Goal: Information Seeking & Learning: Learn about a topic

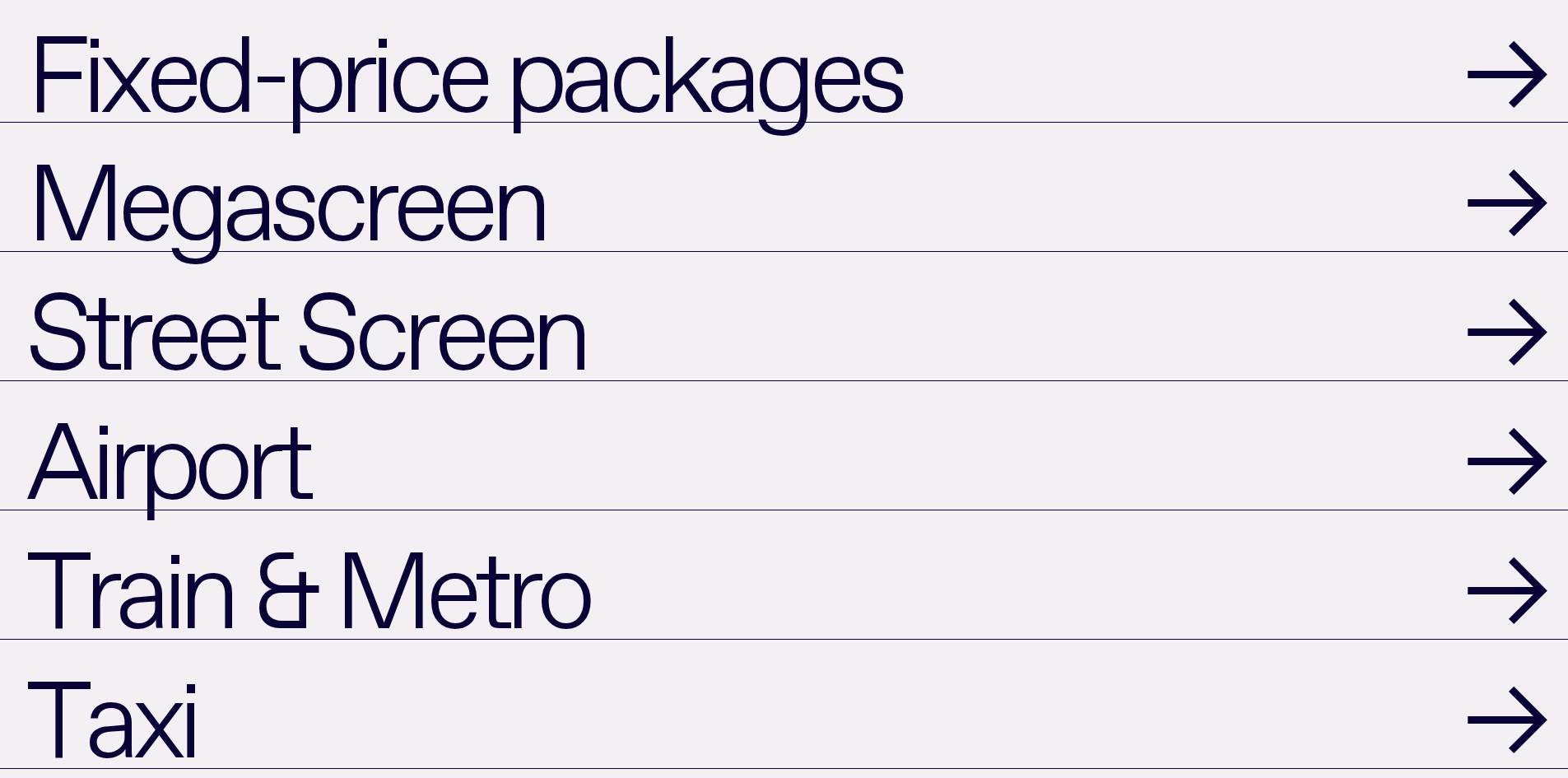
scroll to position [1977, 0]
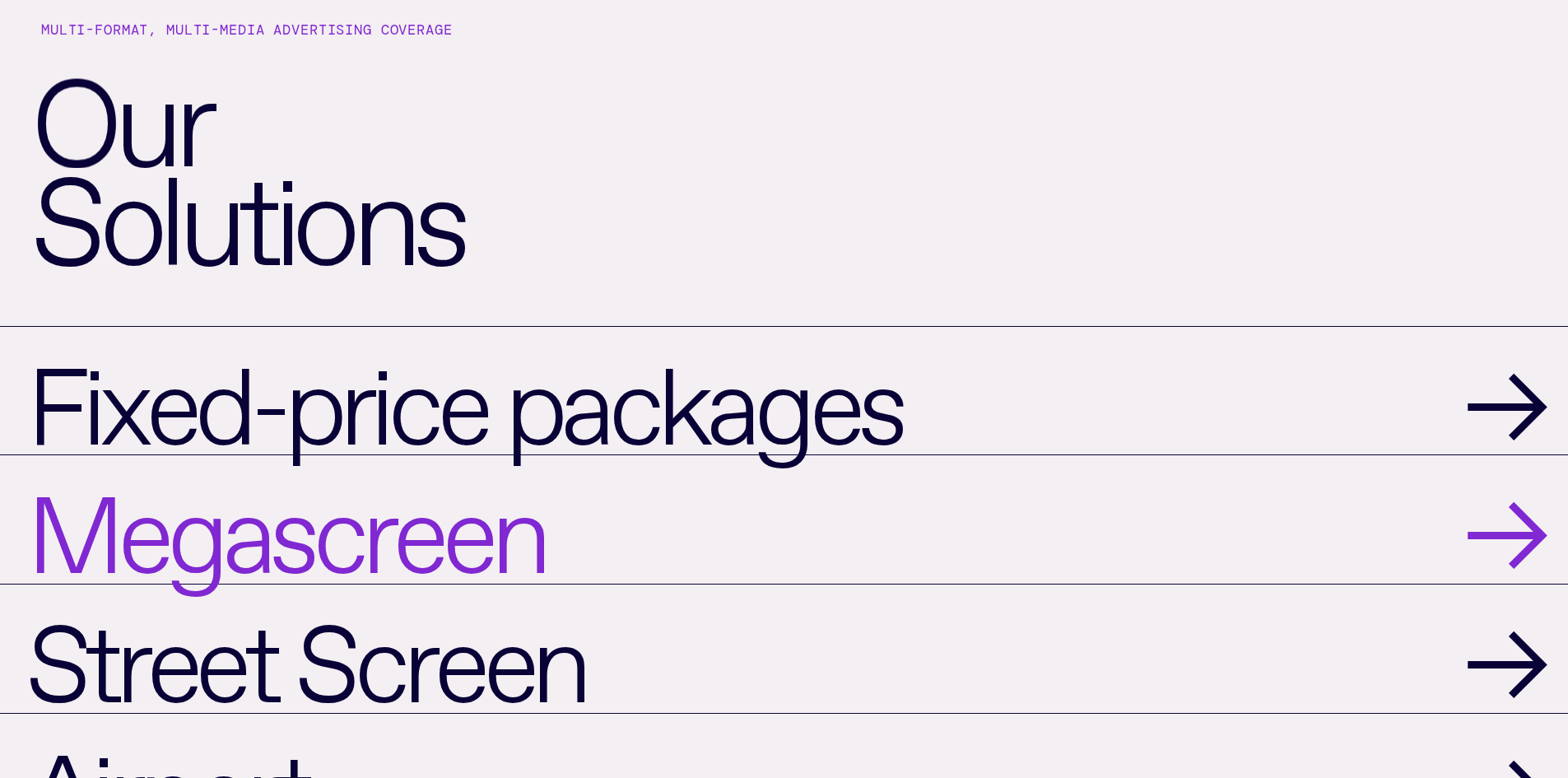
click at [353, 547] on span "Megascreen" at bounding box center [286, 520] width 518 height 102
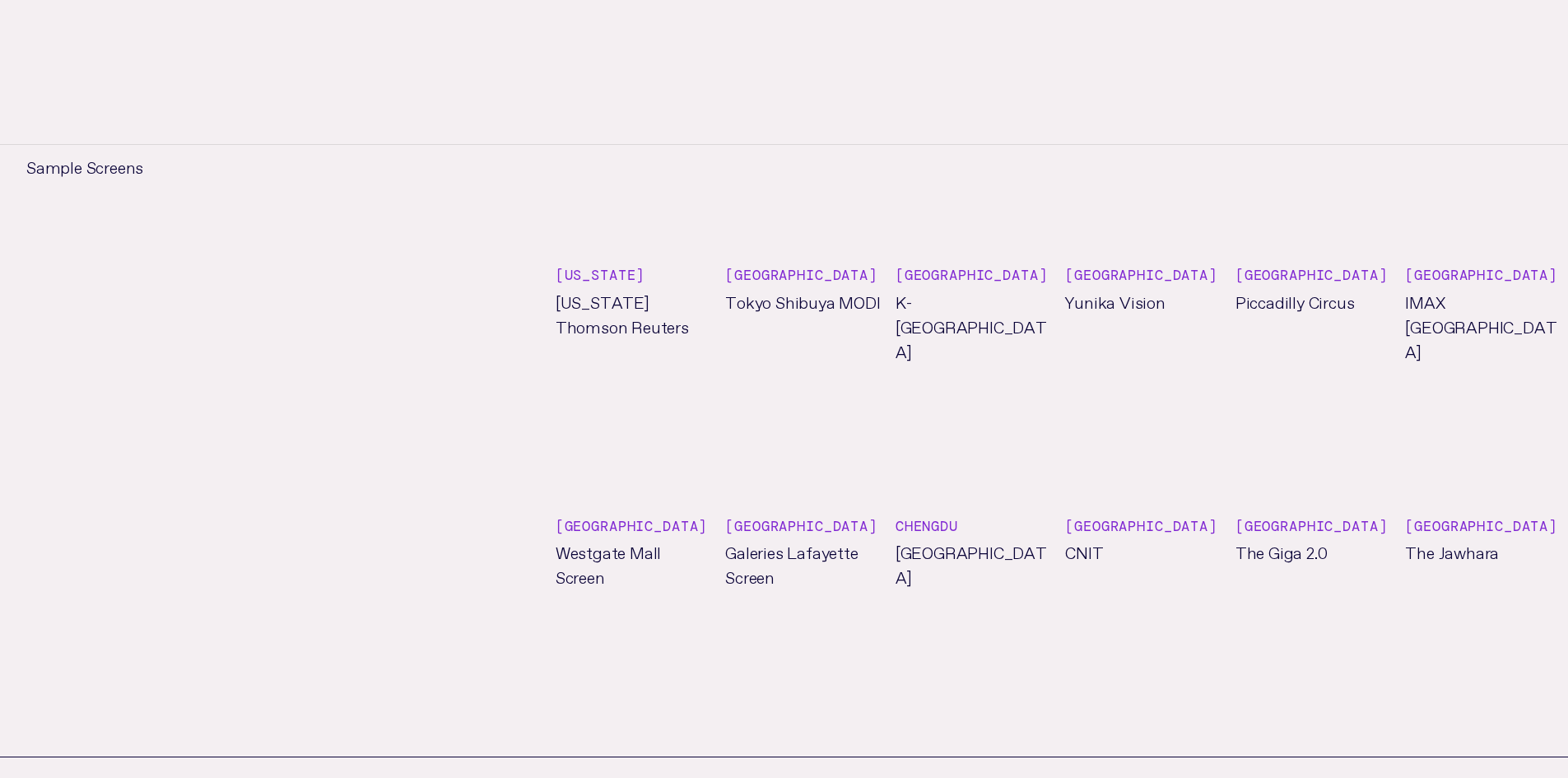
scroll to position [1565, 0]
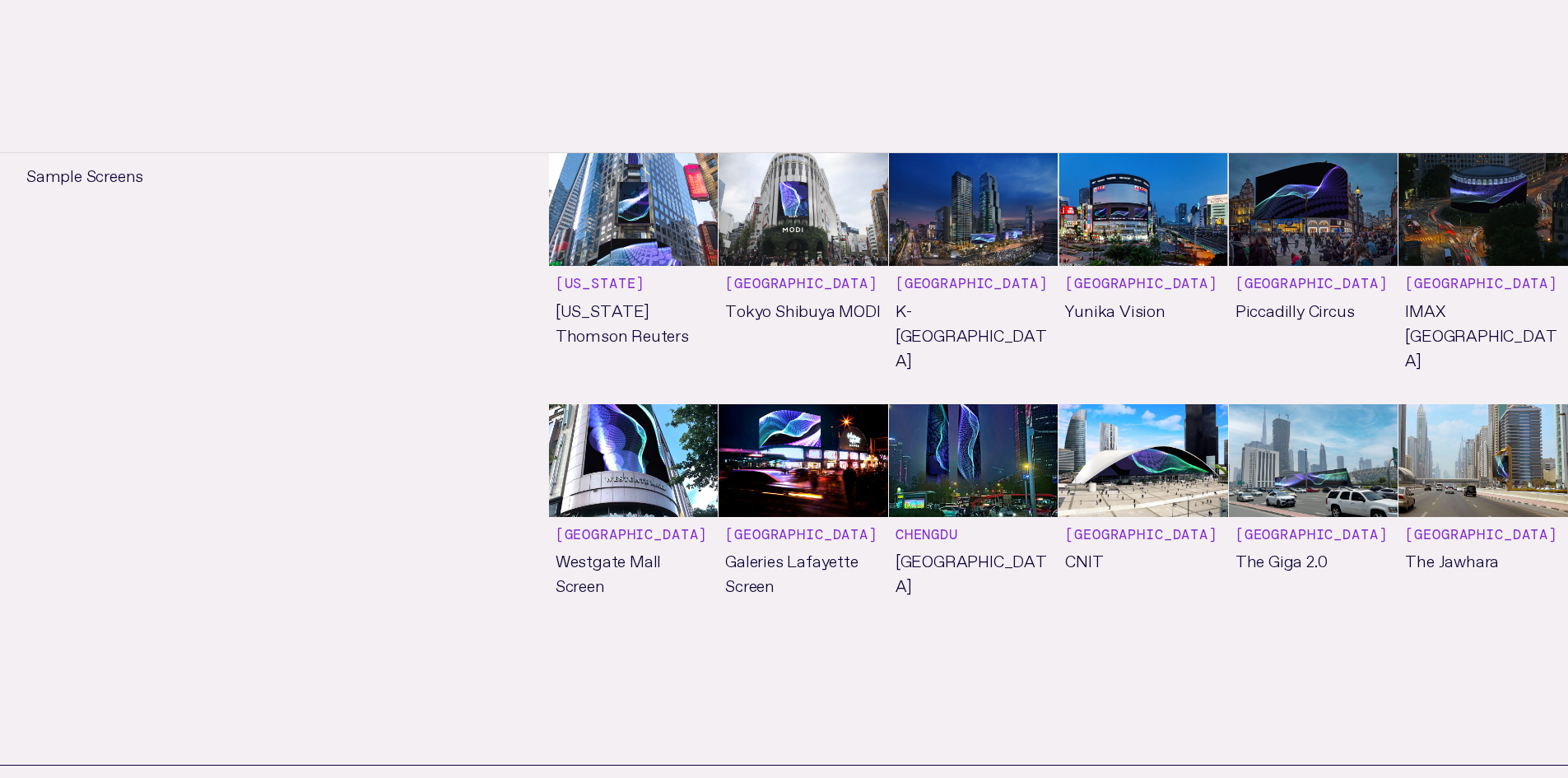
click at [618, 507] on link "See more" at bounding box center [634, 517] width 170 height 225
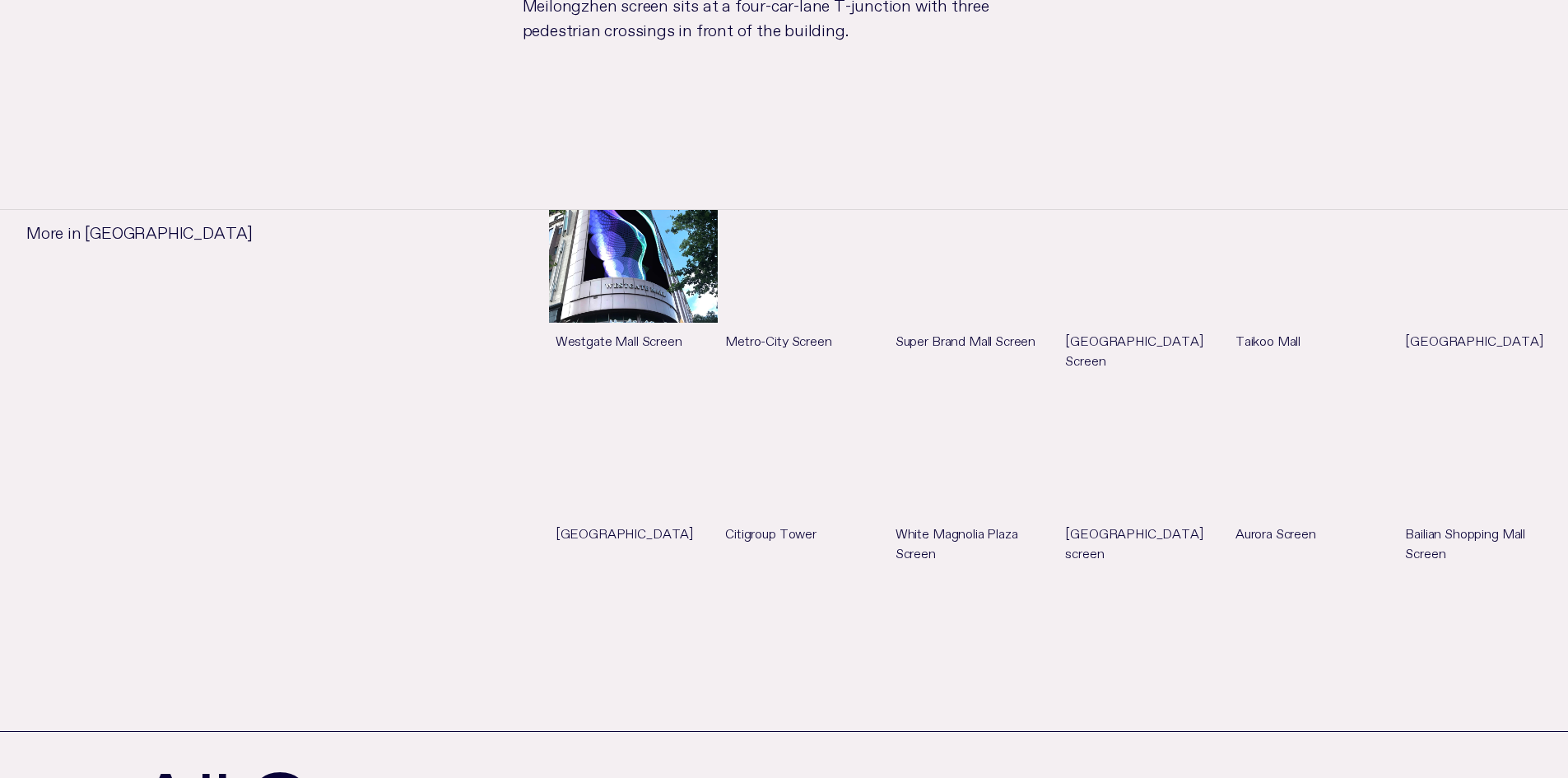
scroll to position [1400, 0]
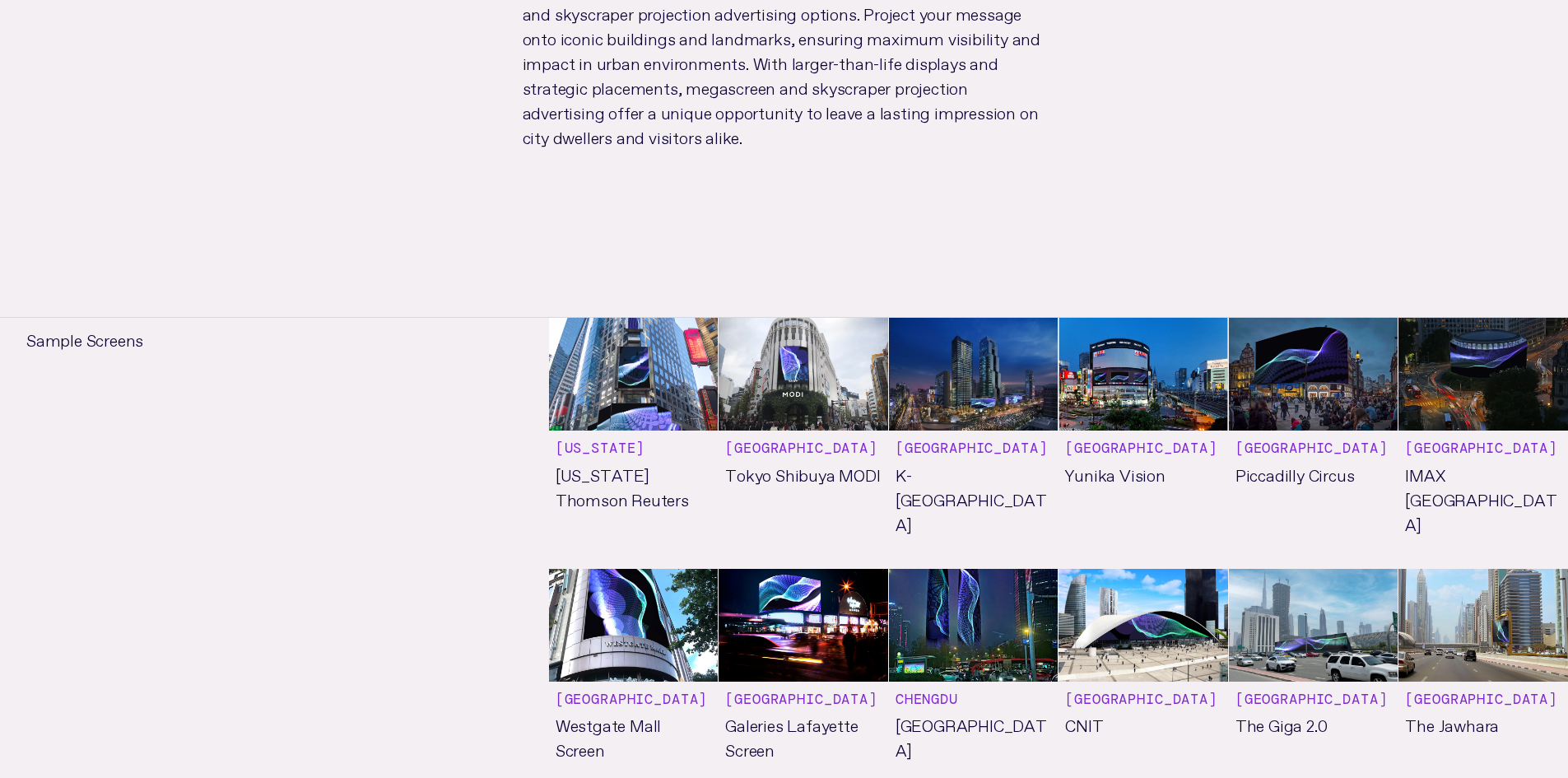
scroll to position [1565, 0]
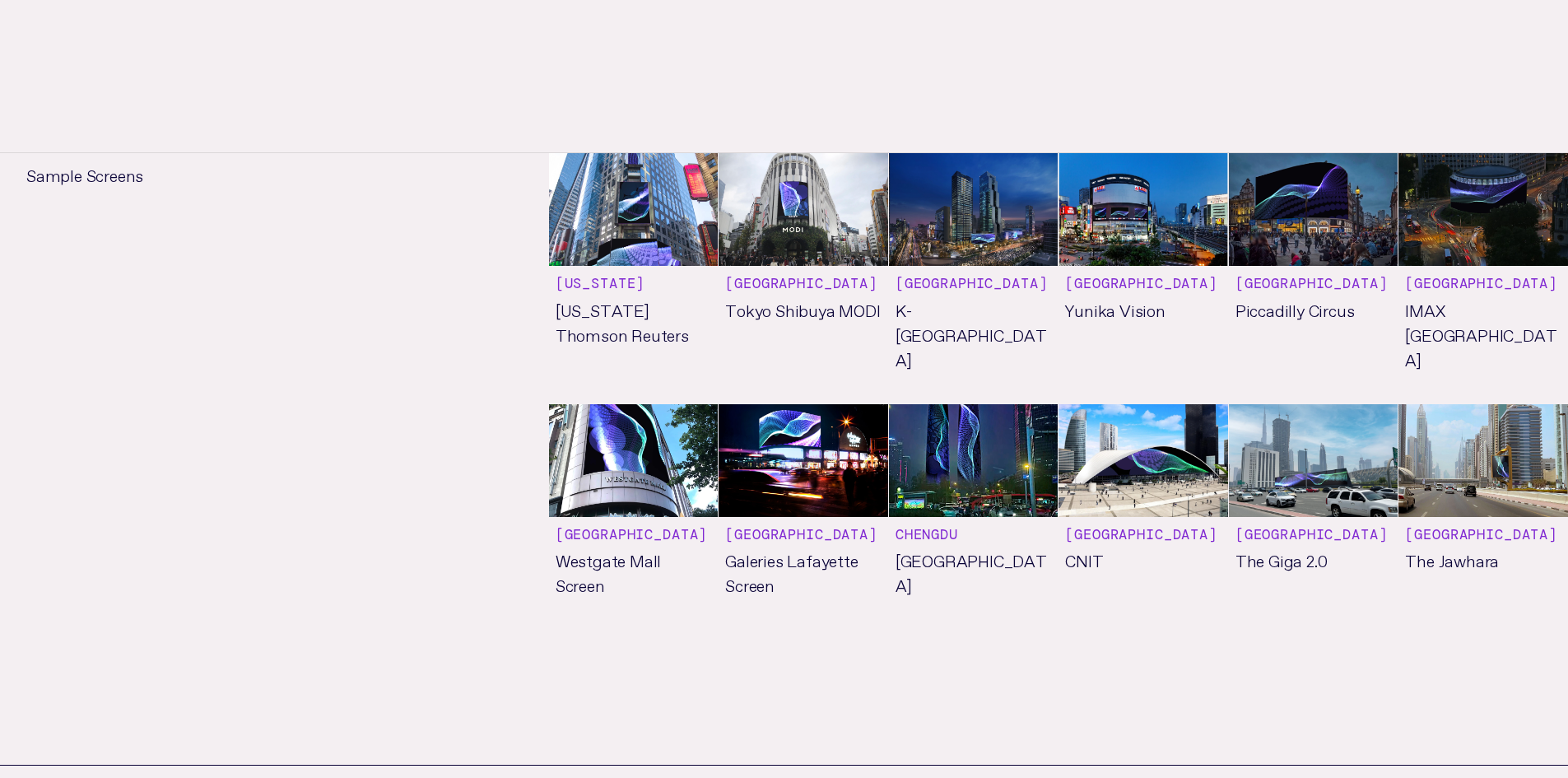
scroll to position [1645, 0]
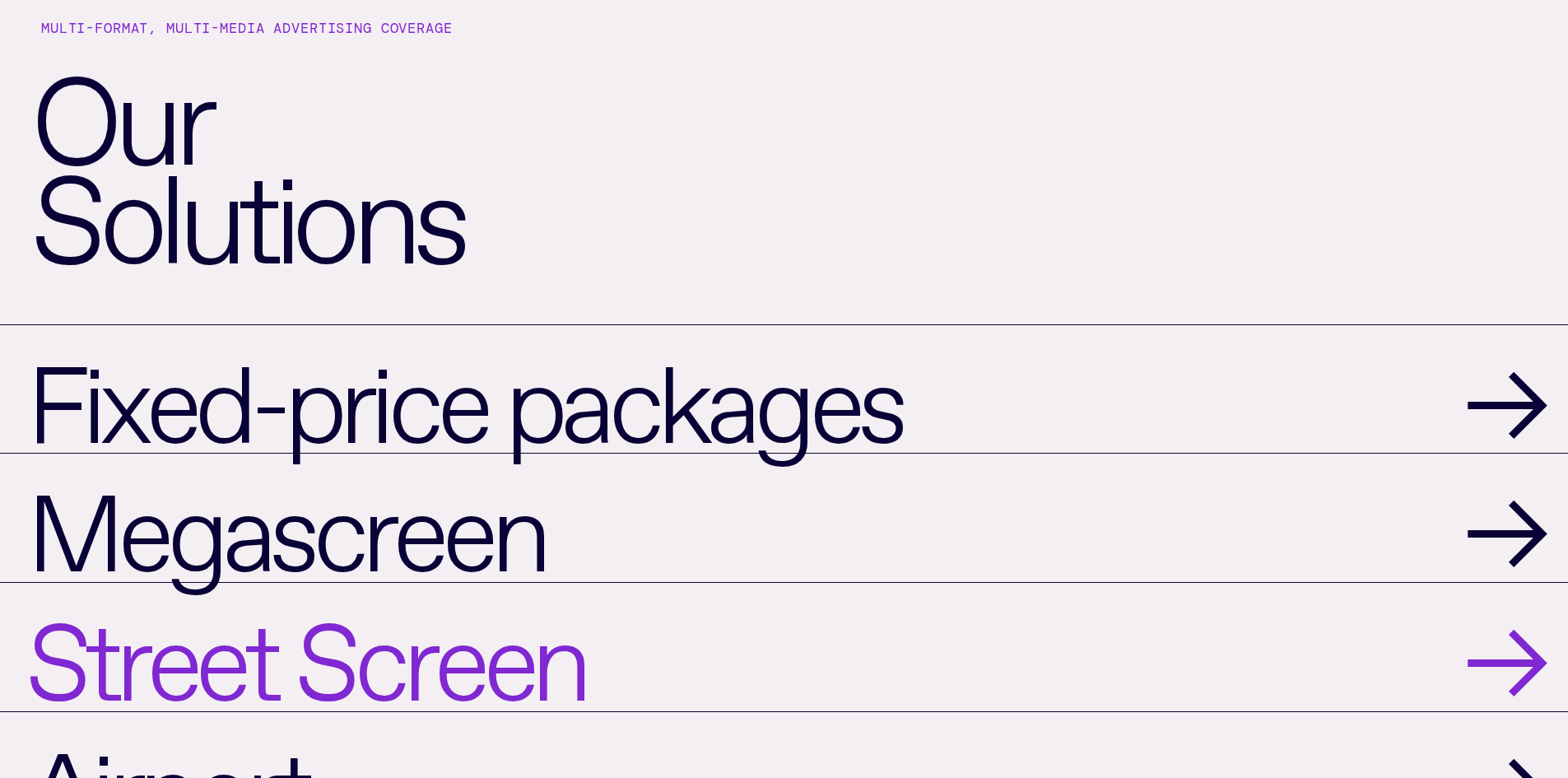
click at [373, 661] on span "Street Screen" at bounding box center [305, 647] width 558 height 102
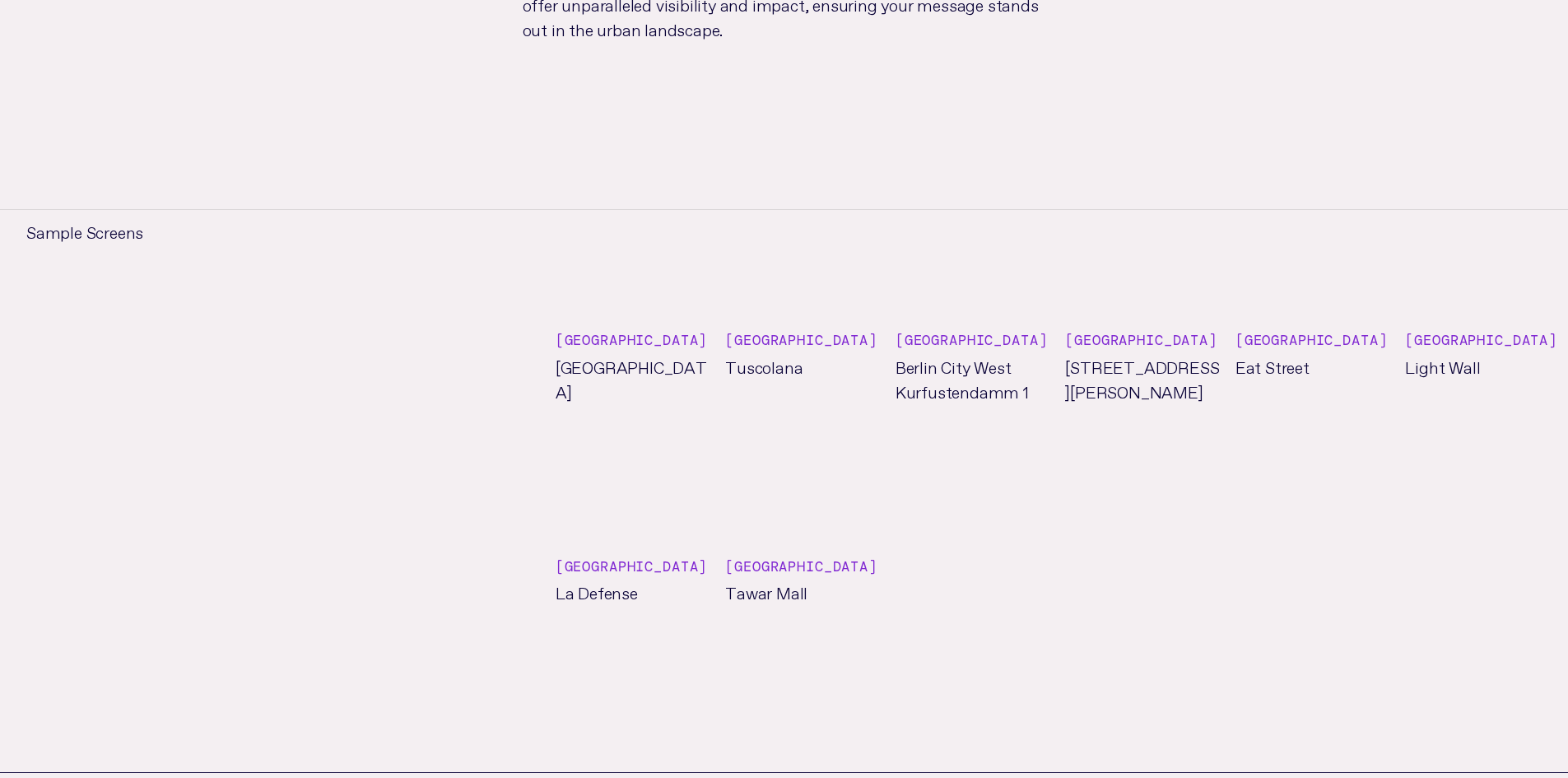
scroll to position [1483, 0]
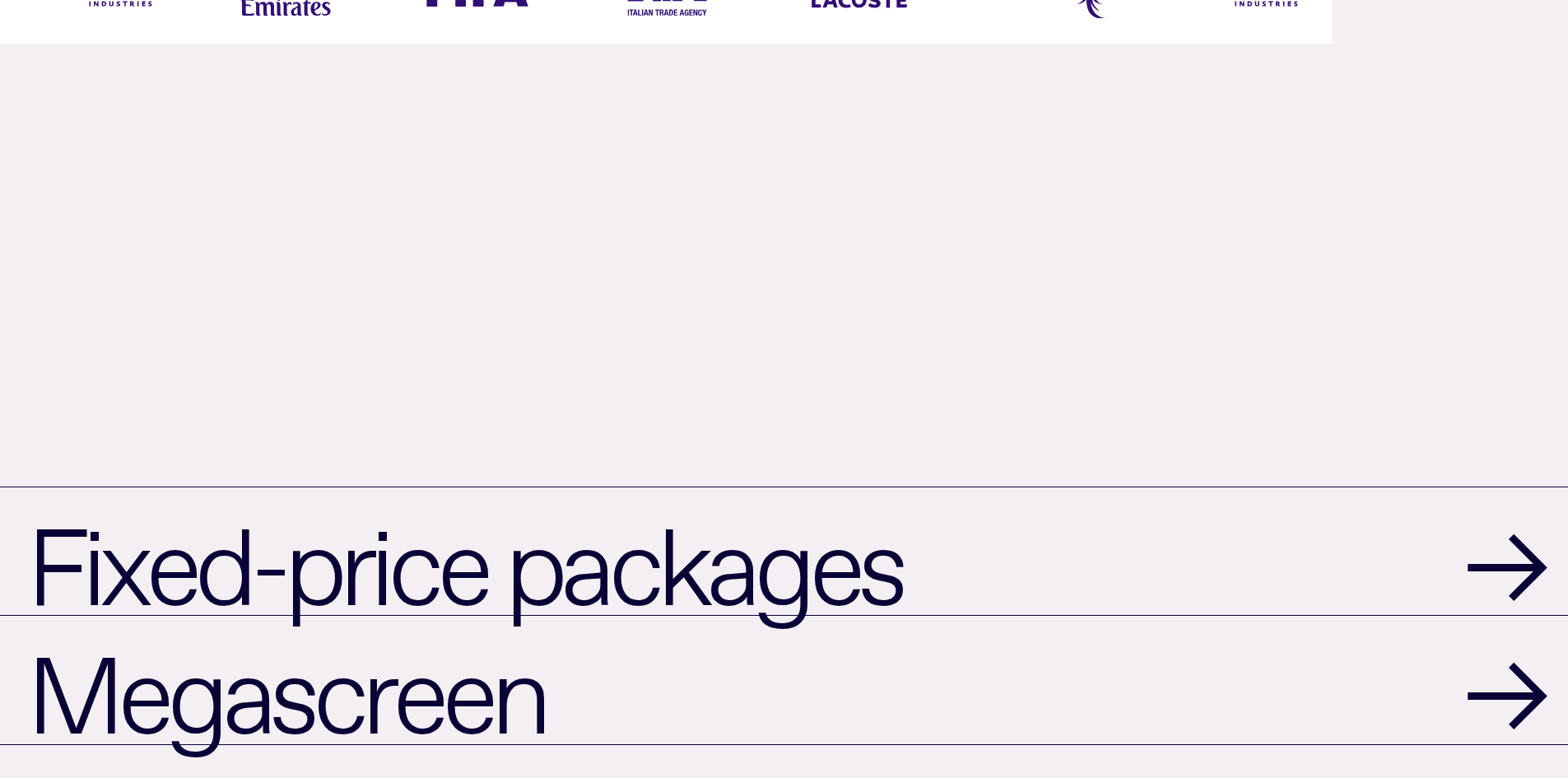
scroll to position [1645, 0]
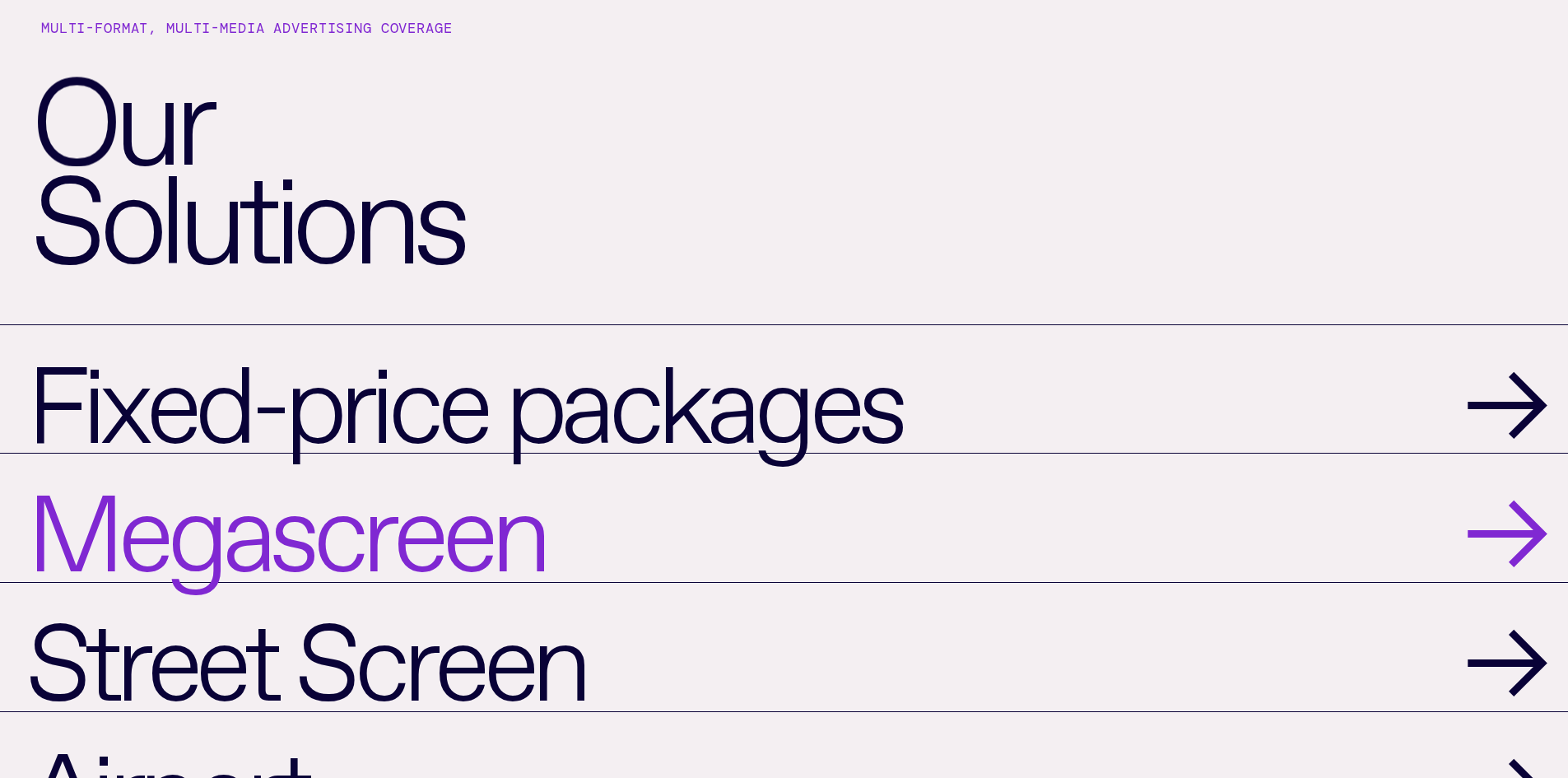
click at [331, 534] on span "Megascreen" at bounding box center [286, 518] width 518 height 102
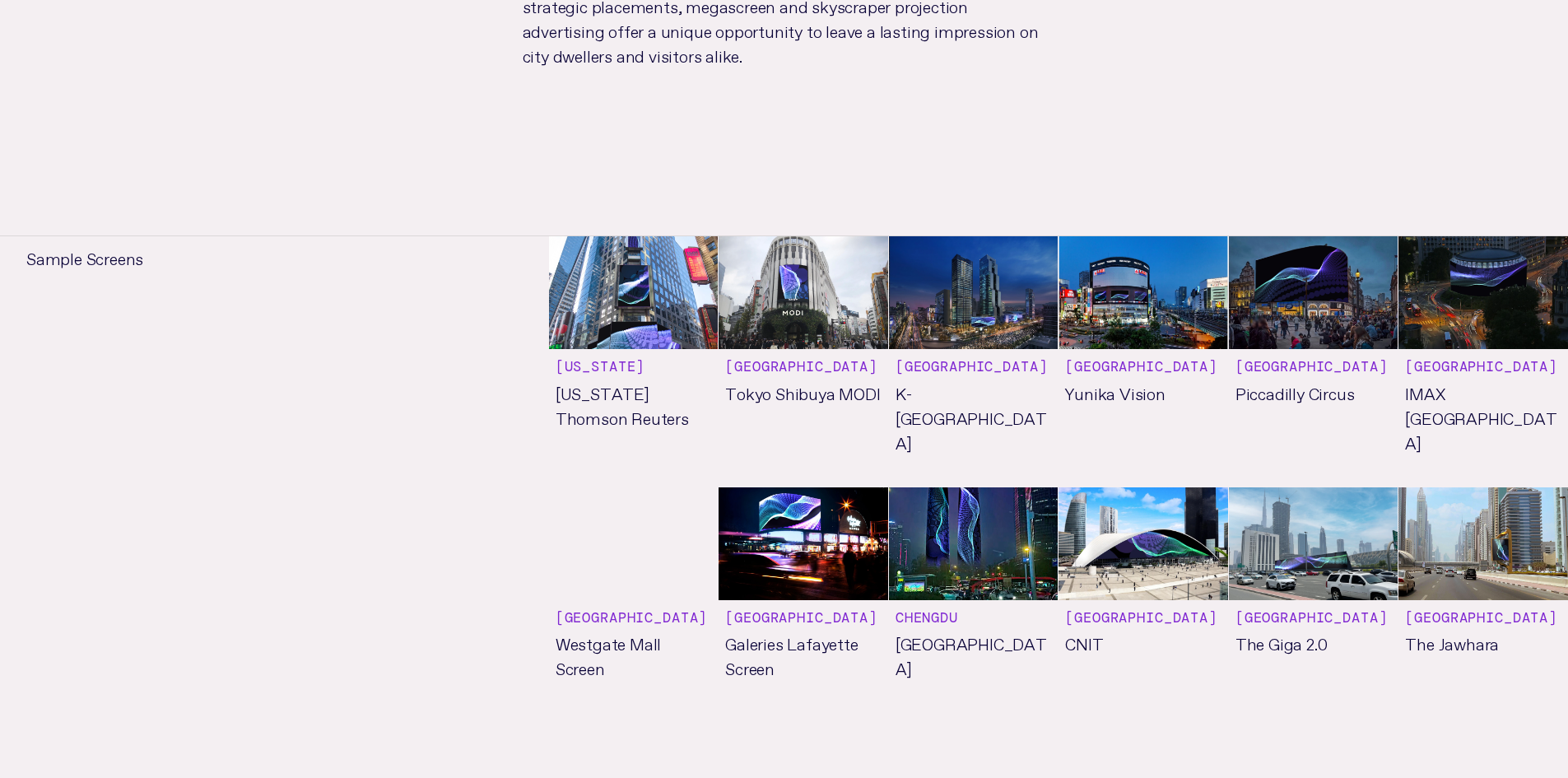
scroll to position [1483, 0]
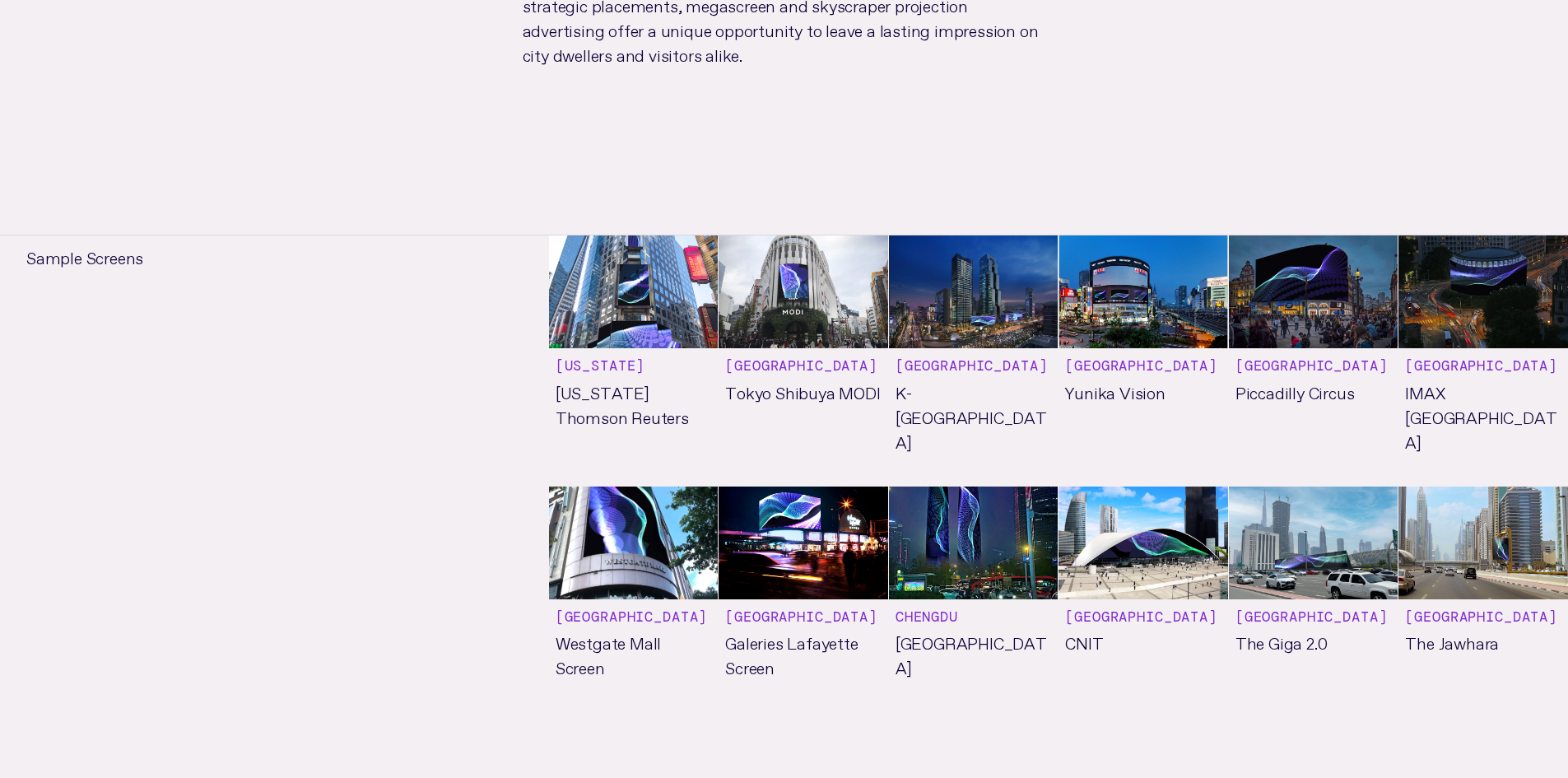
click at [946, 597] on link "See more" at bounding box center [974, 599] width 170 height 225
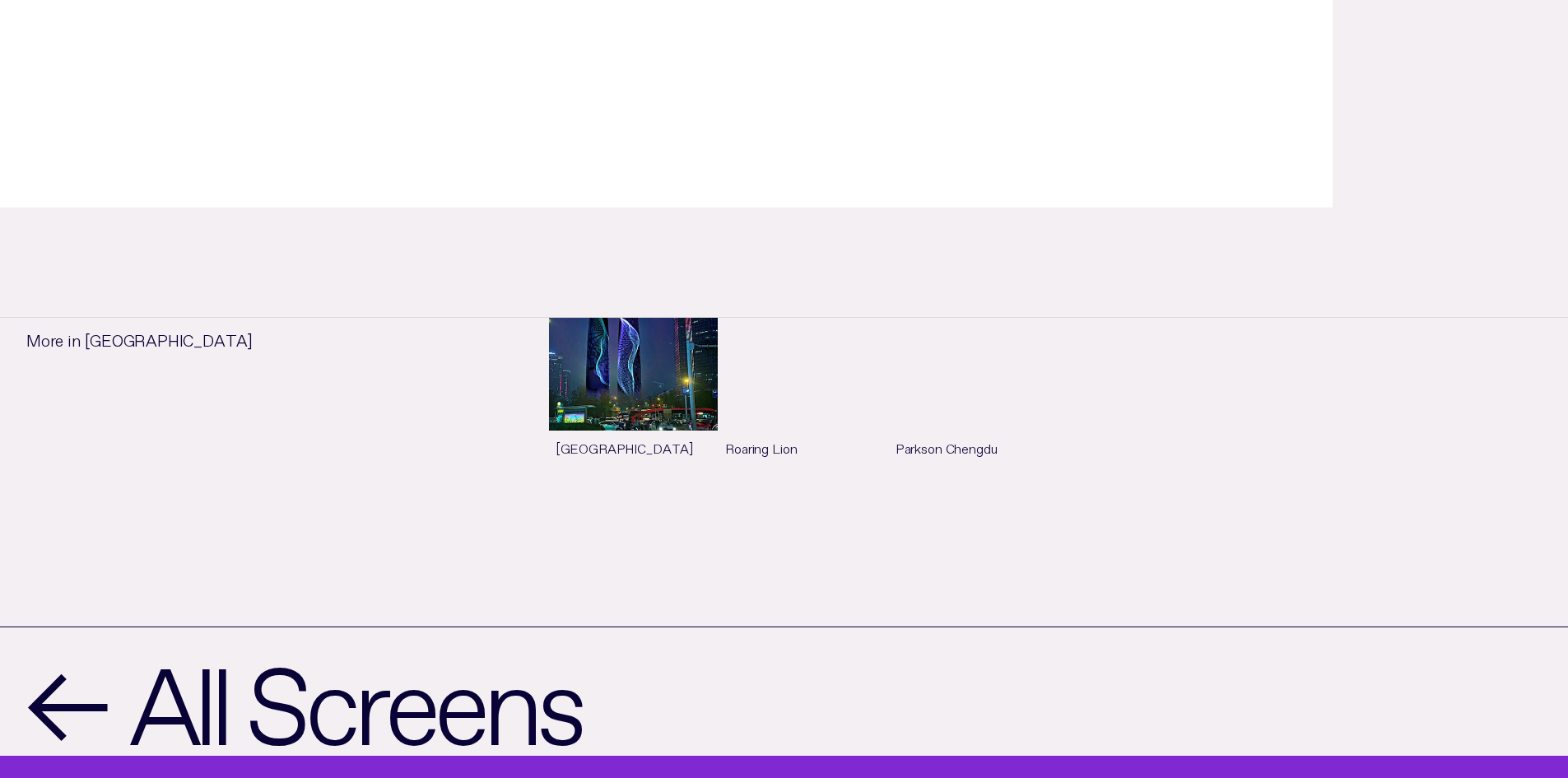
scroll to position [988, 0]
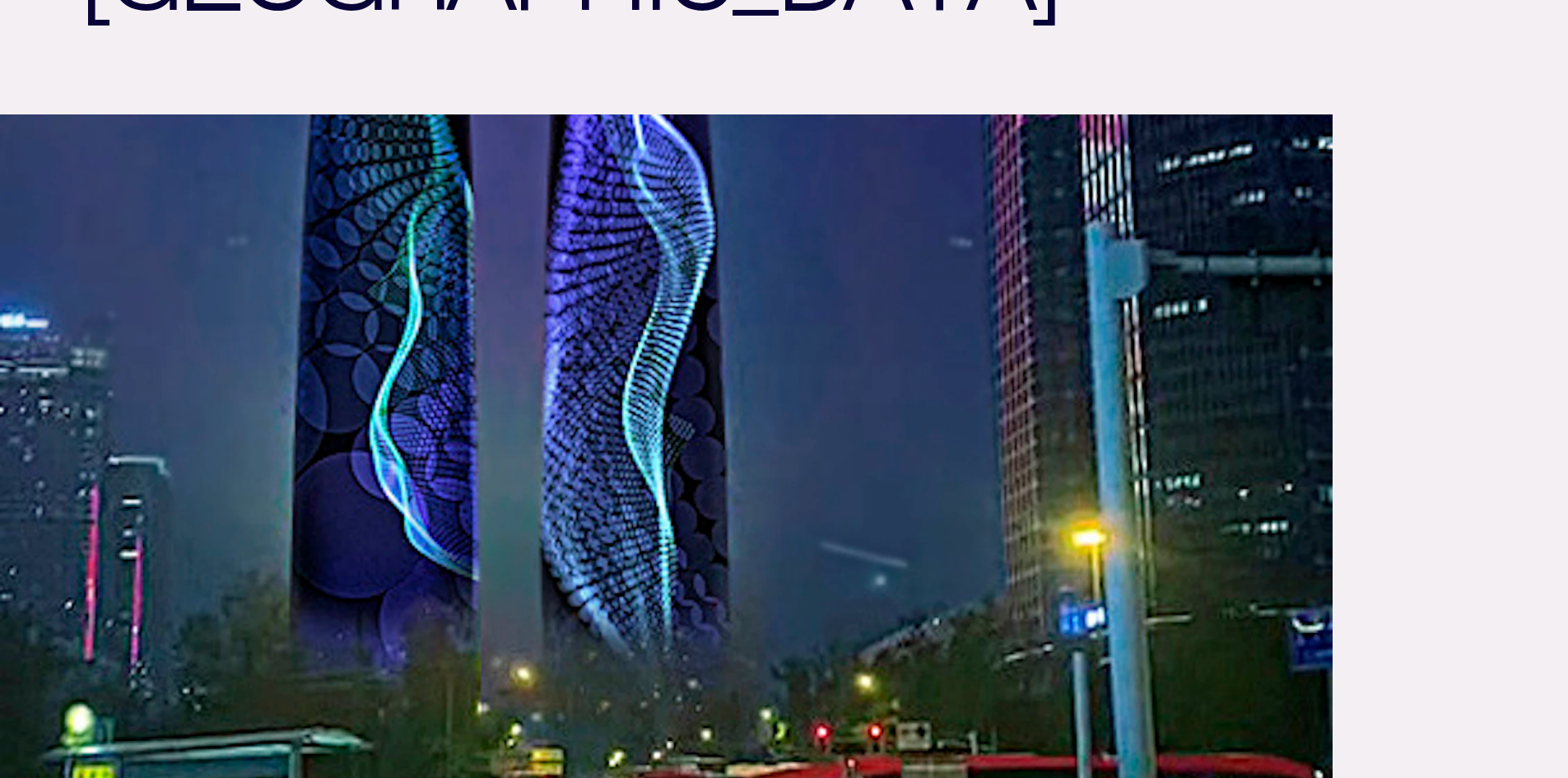
click at [533, 291] on img at bounding box center [666, 489] width 1333 height 750
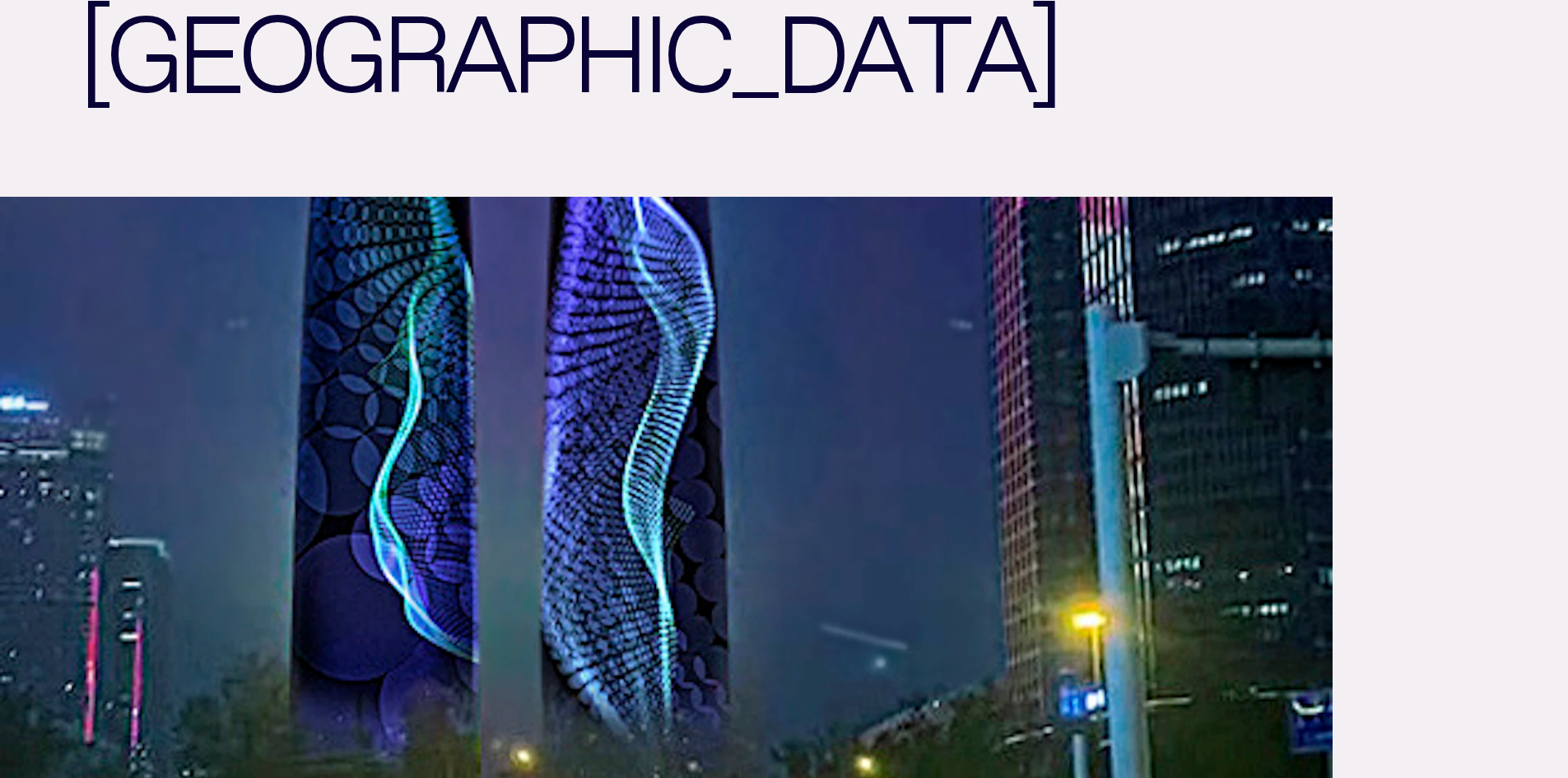
scroll to position [247, 0]
